Goal: Navigation & Orientation: Find specific page/section

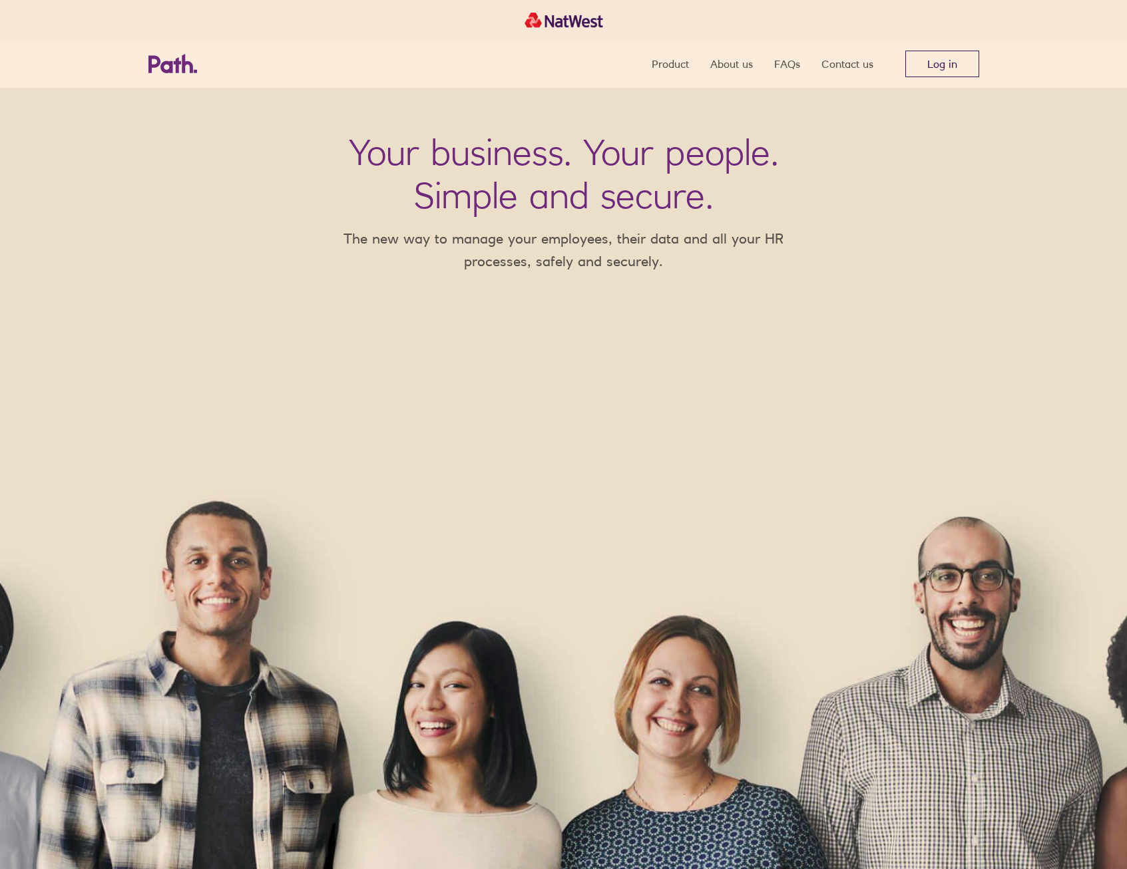
click at [952, 68] on link "Log in" at bounding box center [942, 64] width 74 height 27
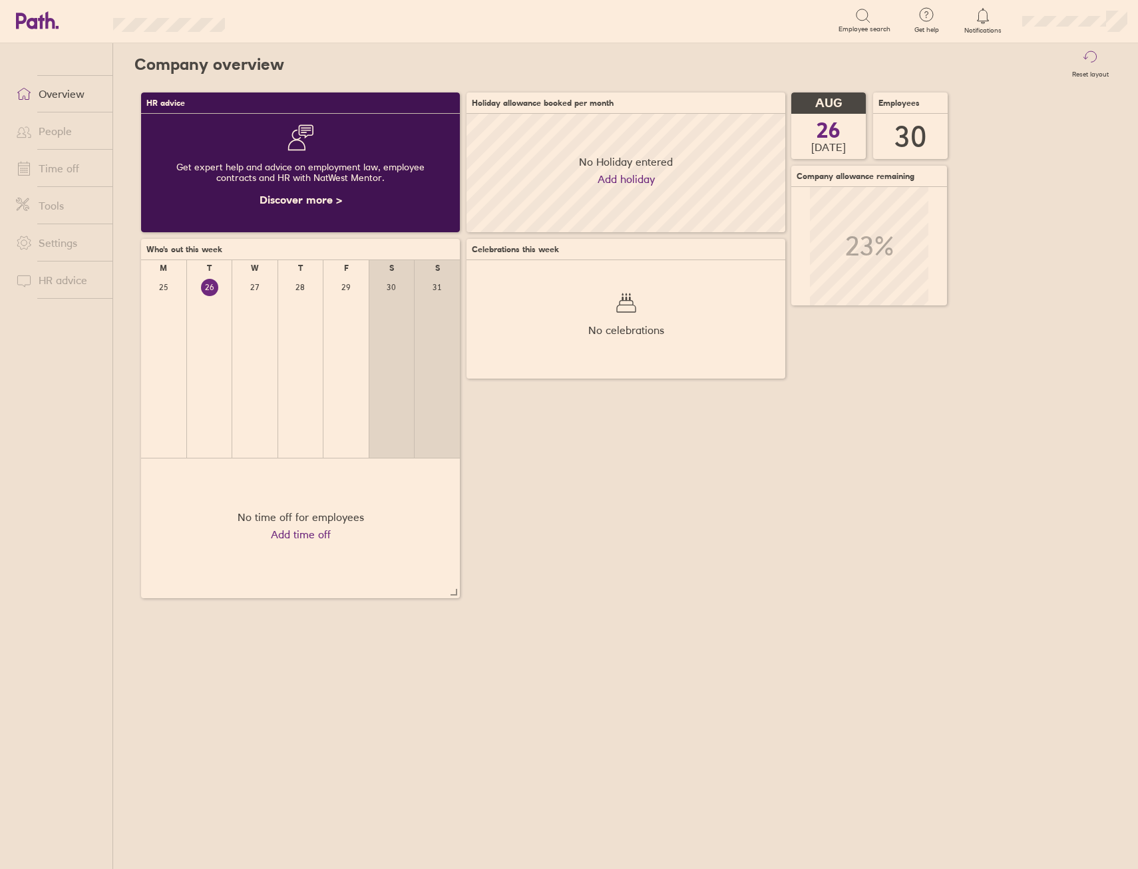
scroll to position [118, 319]
click at [63, 133] on link "People" at bounding box center [58, 131] width 107 height 27
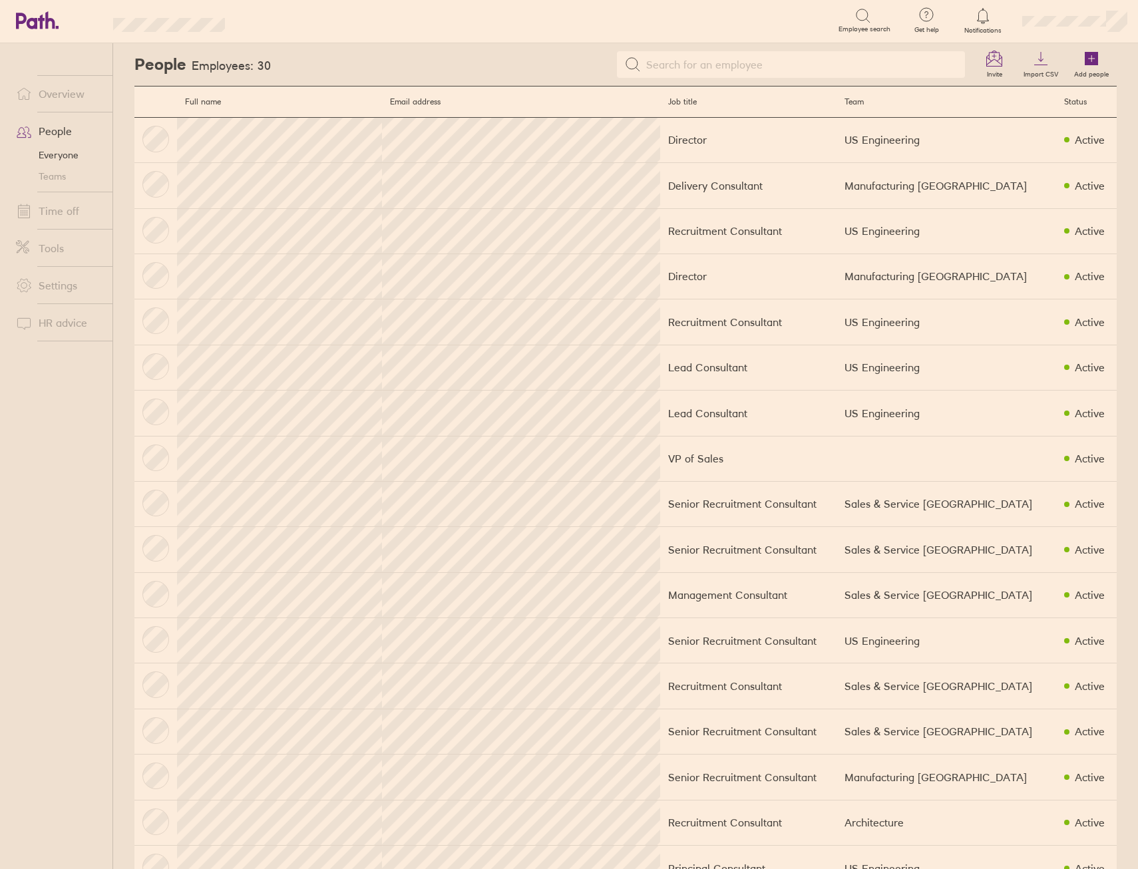
click at [72, 207] on link "Time off" at bounding box center [58, 211] width 107 height 27
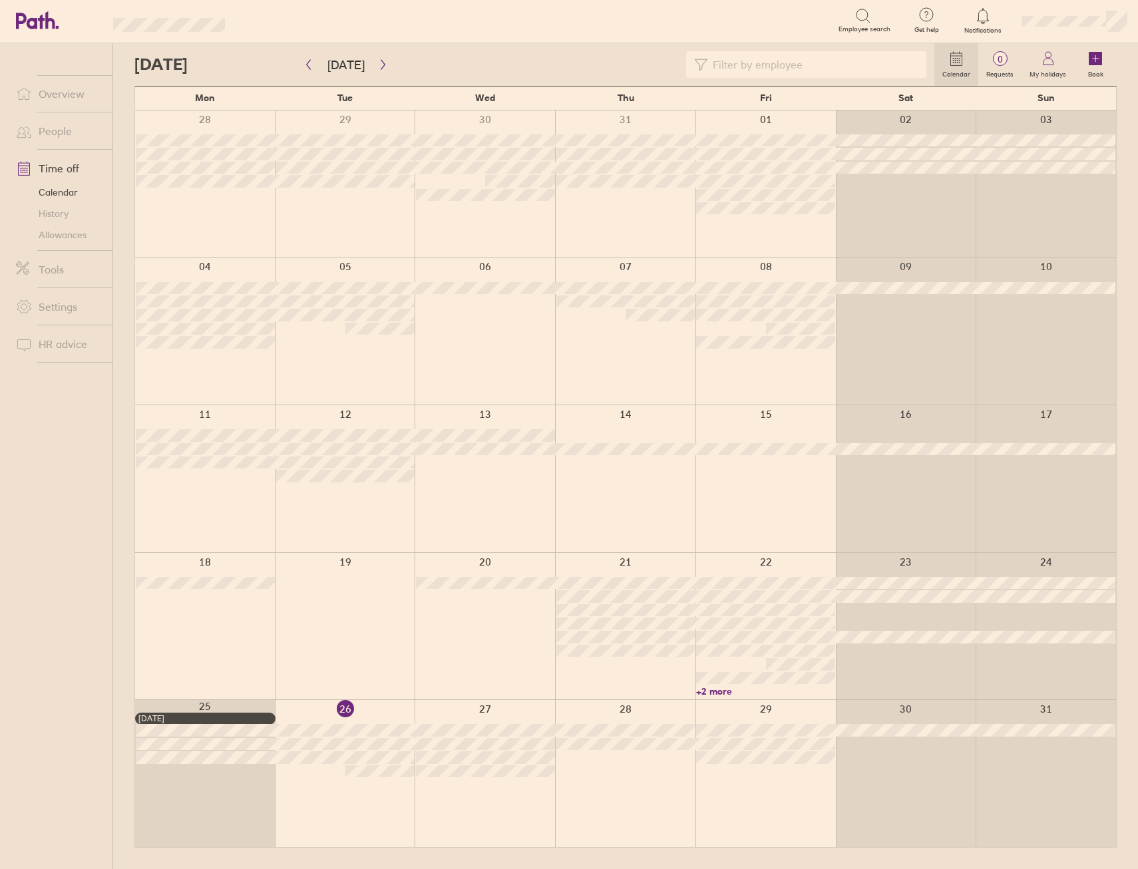
click at [710, 687] on link "+2 more" at bounding box center [765, 691] width 139 height 12
click at [61, 91] on link "Overview" at bounding box center [58, 94] width 107 height 27
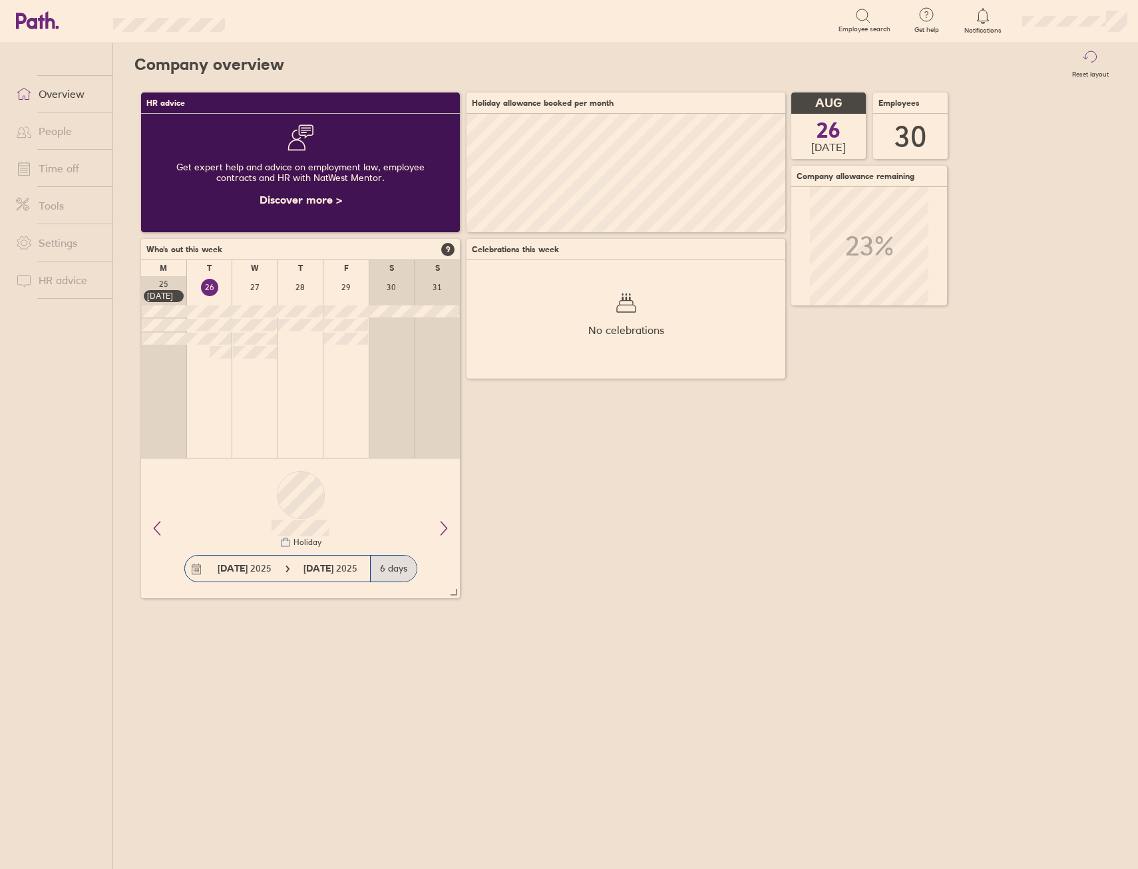
scroll to position [118, 319]
click at [99, 133] on link "People" at bounding box center [58, 131] width 107 height 27
